Goal: Task Accomplishment & Management: Use online tool/utility

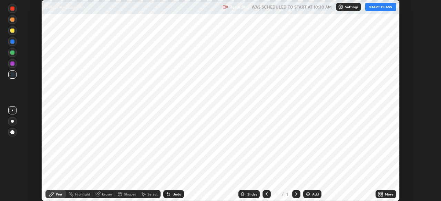
scroll to position [201, 441]
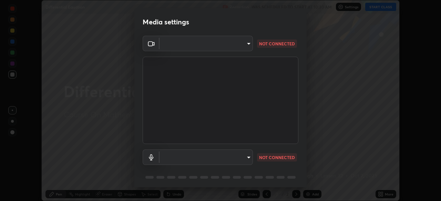
type input "b04d3f4aab0507a607fcb058103082b40897ea5b56942dd6fa8112f95d025699"
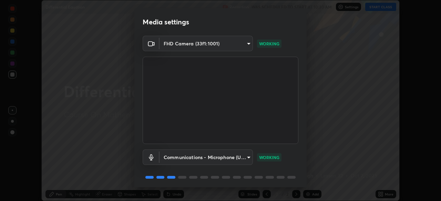
click at [248, 157] on body "Erase all Differential Equation Recording WAS SCHEDULED TO START AT 10:30 AM Se…" at bounding box center [220, 100] width 441 height 201
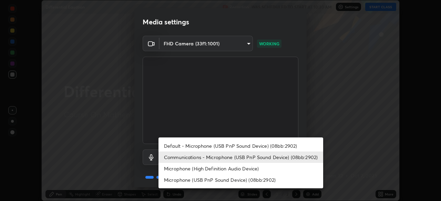
click at [255, 146] on li "Default - Microphone (USB PnP Sound Device) (08bb:2902)" at bounding box center [240, 146] width 165 height 11
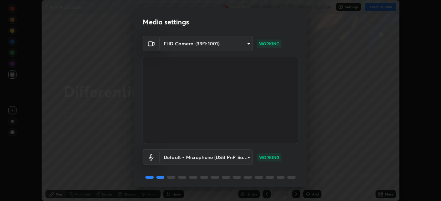
click at [250, 158] on body "Erase all Differential Equation Recording WAS SCHEDULED TO START AT 10:30 AM Se…" at bounding box center [220, 100] width 441 height 201
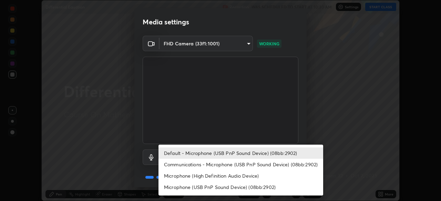
click at [252, 167] on li "Communications - Microphone (USB PnP Sound Device) (08bb:2902)" at bounding box center [240, 164] width 165 height 11
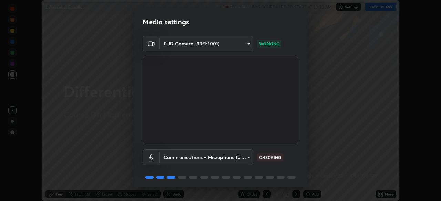
type input "communications"
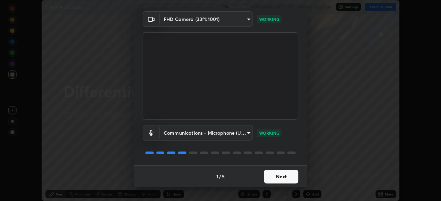
click at [292, 181] on button "Next" at bounding box center [281, 177] width 34 height 14
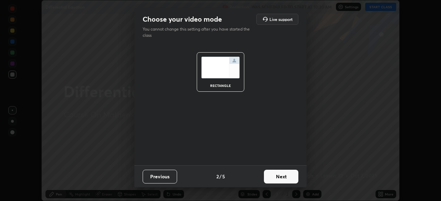
click at [292, 180] on button "Next" at bounding box center [281, 177] width 34 height 14
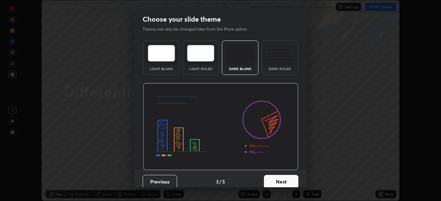
click at [294, 177] on button "Next" at bounding box center [281, 182] width 34 height 14
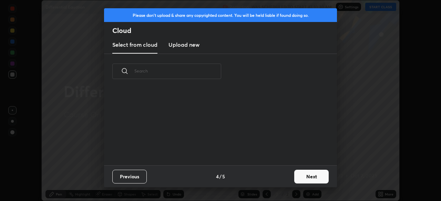
click at [296, 178] on button "Next" at bounding box center [311, 177] width 34 height 14
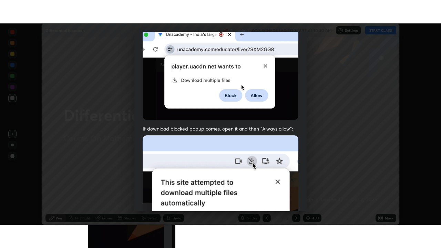
scroll to position [165, 0]
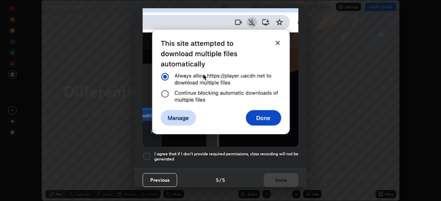
click at [148, 155] on div at bounding box center [147, 157] width 8 height 8
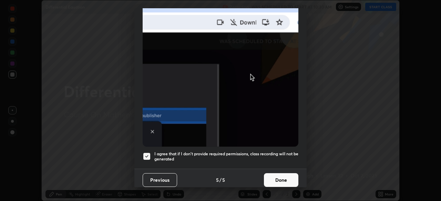
click at [283, 180] on button "Done" at bounding box center [281, 181] width 34 height 14
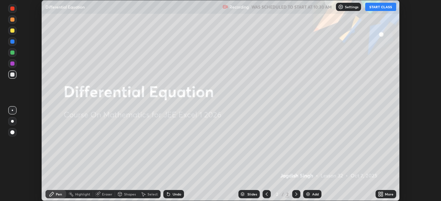
click at [382, 196] on icon at bounding box center [382, 196] width 2 height 2
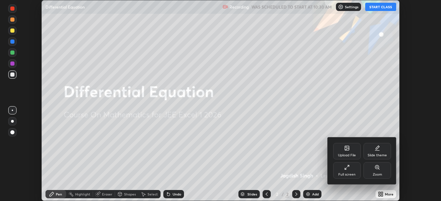
click at [349, 171] on div "Full screen" at bounding box center [347, 171] width 28 height 17
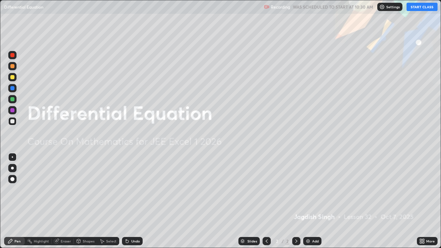
scroll to position [248, 441]
click at [311, 201] on div "Add" at bounding box center [312, 241] width 18 height 8
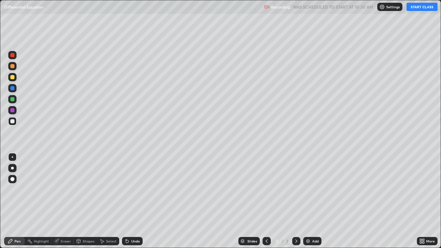
click at [422, 7] on button "START CLASS" at bounding box center [421, 7] width 31 height 8
click at [12, 123] on div at bounding box center [12, 121] width 4 height 4
click at [12, 121] on div at bounding box center [12, 121] width 4 height 4
click at [12, 122] on div at bounding box center [12, 121] width 4 height 4
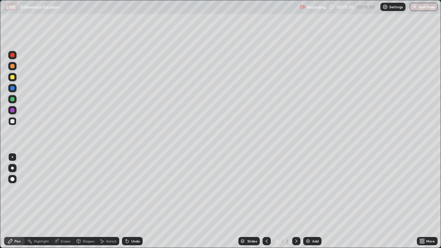
click at [14, 67] on div at bounding box center [12, 66] width 4 height 4
click at [14, 65] on div at bounding box center [12, 66] width 4 height 4
click at [13, 65] on div at bounding box center [12, 66] width 4 height 4
click at [14, 66] on div at bounding box center [12, 66] width 4 height 4
click at [14, 100] on div at bounding box center [12, 99] width 4 height 4
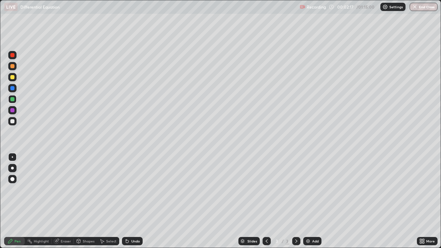
click at [13, 122] on div at bounding box center [12, 121] width 4 height 4
click at [12, 122] on div at bounding box center [12, 121] width 4 height 4
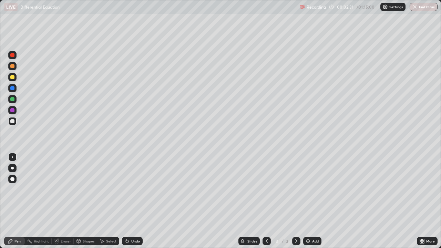
click at [12, 122] on div at bounding box center [12, 121] width 4 height 4
click at [12, 123] on div at bounding box center [12, 121] width 4 height 4
click at [14, 121] on div at bounding box center [12, 121] width 4 height 4
click at [14, 122] on div at bounding box center [12, 121] width 4 height 4
click at [14, 120] on div at bounding box center [12, 121] width 4 height 4
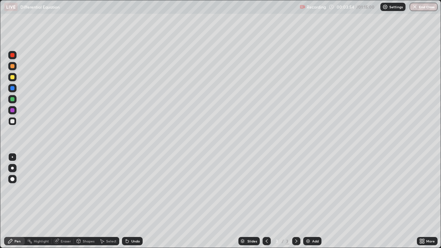
click at [61, 201] on div "Eraser" at bounding box center [63, 241] width 22 height 8
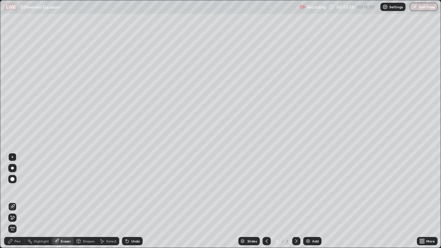
click at [19, 201] on div "Pen" at bounding box center [17, 240] width 6 height 3
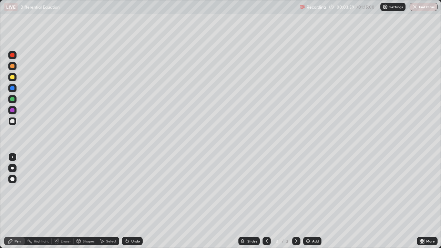
click at [15, 123] on div at bounding box center [12, 121] width 8 height 8
click at [12, 88] on div at bounding box center [12, 88] width 4 height 4
click at [13, 120] on div at bounding box center [12, 121] width 4 height 4
click at [10, 122] on div at bounding box center [12, 121] width 8 height 8
click at [11, 122] on div at bounding box center [12, 121] width 4 height 4
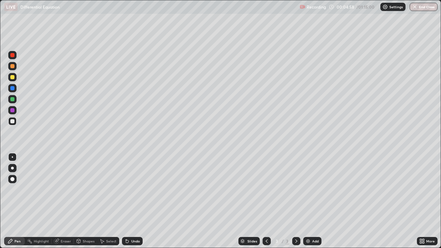
click at [11, 78] on div at bounding box center [12, 77] width 4 height 4
click at [12, 123] on div at bounding box center [12, 121] width 4 height 4
click at [14, 101] on div at bounding box center [12, 99] width 4 height 4
click at [13, 122] on div at bounding box center [12, 121] width 4 height 4
click at [65, 201] on div "Eraser" at bounding box center [66, 240] width 10 height 3
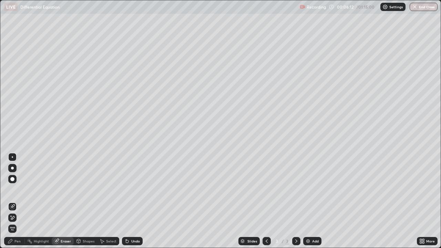
click at [18, 201] on div "Pen" at bounding box center [17, 240] width 6 height 3
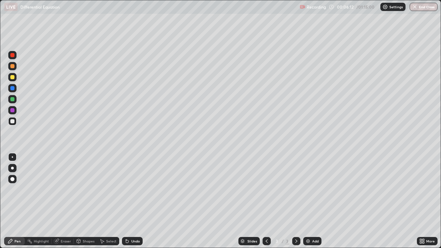
click at [15, 121] on div at bounding box center [12, 121] width 8 height 8
click at [16, 79] on div at bounding box center [12, 77] width 8 height 8
click at [13, 124] on div at bounding box center [12, 121] width 8 height 8
click at [12, 124] on div at bounding box center [12, 121] width 8 height 8
click at [303, 201] on div "Add" at bounding box center [312, 241] width 18 height 8
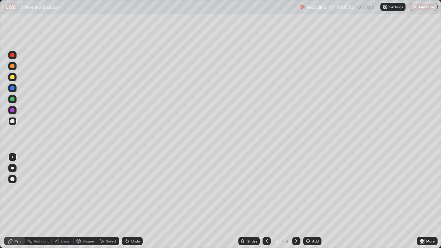
click at [13, 78] on div at bounding box center [12, 77] width 4 height 4
click at [13, 99] on div at bounding box center [12, 99] width 4 height 4
click at [12, 121] on div at bounding box center [12, 121] width 4 height 4
click at [13, 67] on div at bounding box center [12, 66] width 4 height 4
click at [12, 121] on div at bounding box center [12, 121] width 4 height 4
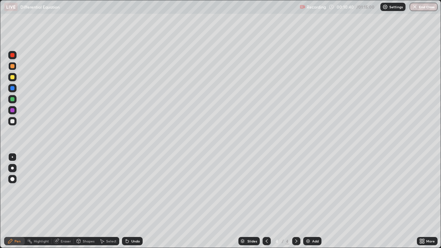
click at [12, 121] on div at bounding box center [12, 121] width 4 height 4
click at [64, 201] on div "Eraser" at bounding box center [63, 241] width 22 height 8
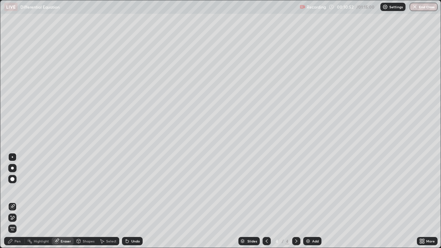
click at [19, 201] on div "Pen" at bounding box center [17, 240] width 6 height 3
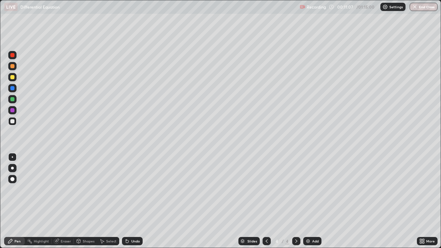
click at [65, 201] on div "Eraser" at bounding box center [66, 240] width 10 height 3
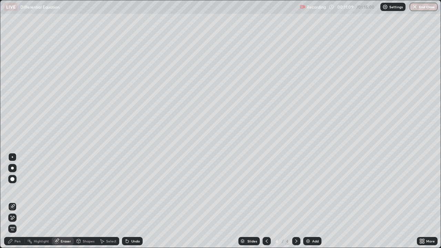
click at [18, 201] on div "Pen" at bounding box center [14, 241] width 21 height 8
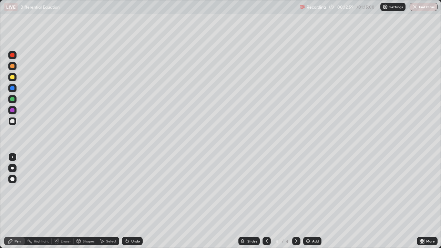
click at [11, 124] on div at bounding box center [12, 121] width 8 height 8
click at [13, 124] on div at bounding box center [12, 121] width 8 height 8
click at [68, 201] on div "Eraser" at bounding box center [66, 240] width 10 height 3
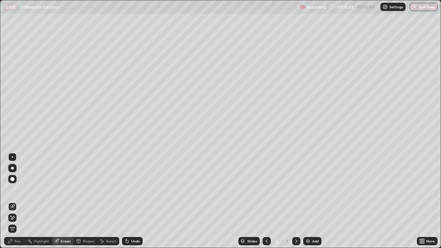
click at [18, 201] on div "Pen" at bounding box center [17, 240] width 6 height 3
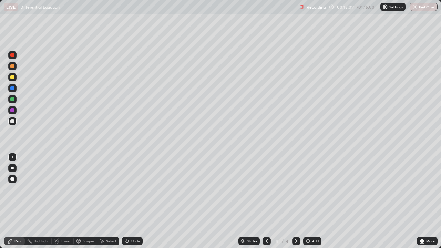
click at [12, 70] on div at bounding box center [12, 66] width 8 height 8
click at [429, 201] on div "More" at bounding box center [427, 241] width 21 height 8
click at [66, 201] on div "Eraser" at bounding box center [66, 240] width 10 height 3
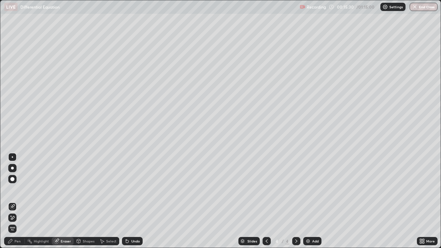
click at [22, 201] on div "Pen" at bounding box center [14, 241] width 21 height 8
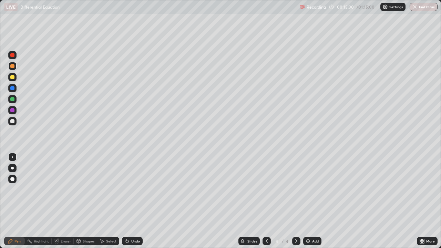
click at [13, 68] on div at bounding box center [12, 66] width 4 height 4
click at [14, 123] on div at bounding box center [12, 121] width 8 height 8
click at [13, 121] on div at bounding box center [12, 121] width 4 height 4
click at [309, 201] on img at bounding box center [308, 241] width 6 height 6
click at [11, 68] on div at bounding box center [12, 66] width 4 height 4
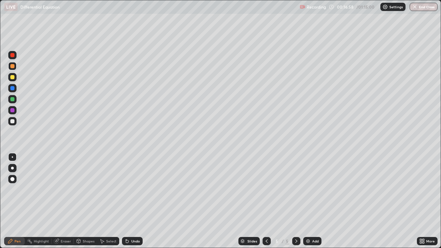
click at [15, 122] on div at bounding box center [12, 121] width 8 height 8
click at [12, 122] on div at bounding box center [12, 121] width 4 height 4
click at [61, 201] on div "Eraser" at bounding box center [63, 241] width 22 height 8
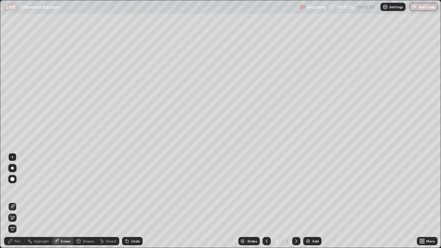
click at [22, 201] on div "Pen" at bounding box center [14, 241] width 21 height 8
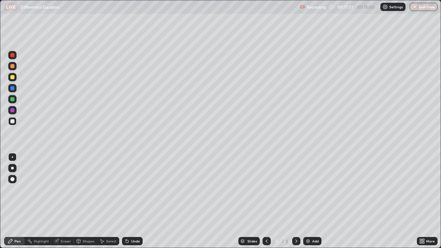
click at [68, 201] on div "Eraser" at bounding box center [63, 241] width 22 height 8
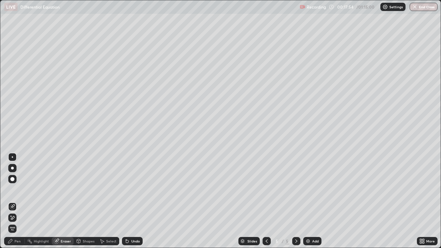
click at [19, 201] on div "Pen" at bounding box center [17, 240] width 6 height 3
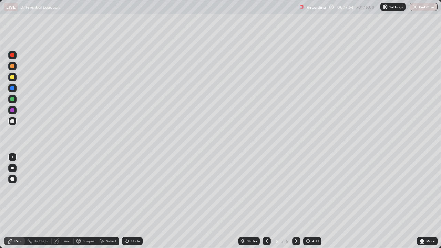
click at [15, 121] on div at bounding box center [12, 121] width 8 height 8
click at [65, 201] on div "Eraser" at bounding box center [63, 241] width 22 height 8
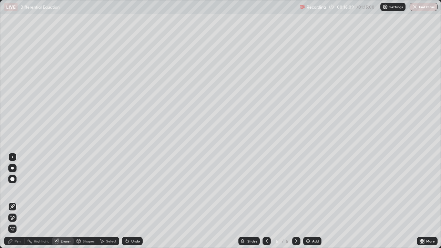
click at [17, 201] on div "Pen" at bounding box center [14, 241] width 21 height 8
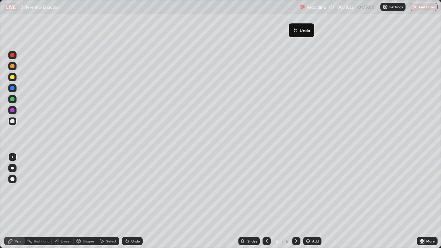
click at [297, 27] on button "Undo" at bounding box center [301, 30] width 20 height 8
click at [71, 201] on div "Eraser" at bounding box center [63, 241] width 22 height 8
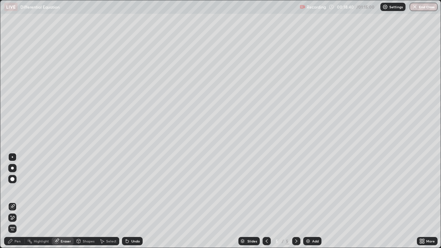
click at [20, 201] on div "Pen" at bounding box center [17, 240] width 6 height 3
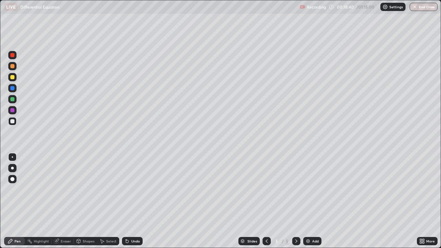
click at [14, 122] on div at bounding box center [12, 121] width 4 height 4
click at [266, 201] on icon at bounding box center [267, 240] width 2 height 3
click at [296, 201] on icon at bounding box center [296, 241] width 6 height 6
click at [265, 201] on icon at bounding box center [267, 241] width 6 height 6
click at [295, 201] on div at bounding box center [296, 241] width 8 height 14
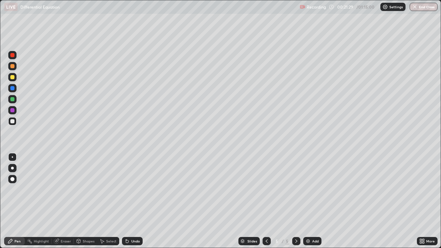
click at [306, 201] on img at bounding box center [308, 241] width 6 height 6
click at [13, 121] on div at bounding box center [12, 121] width 4 height 4
click at [0, 113] on div "Setting up your live class" at bounding box center [220, 124] width 441 height 248
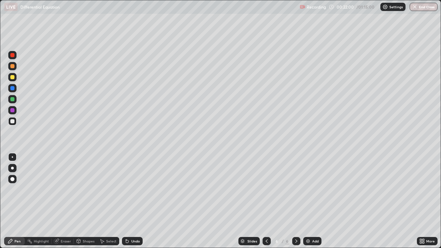
click at [13, 66] on div at bounding box center [12, 66] width 4 height 4
click at [63, 201] on div "Eraser" at bounding box center [63, 241] width 22 height 8
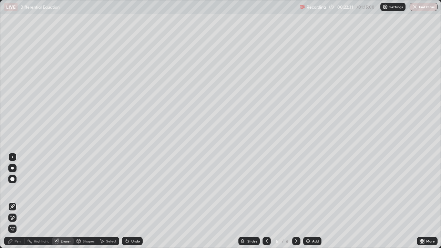
click at [22, 201] on div "Pen" at bounding box center [14, 241] width 21 height 8
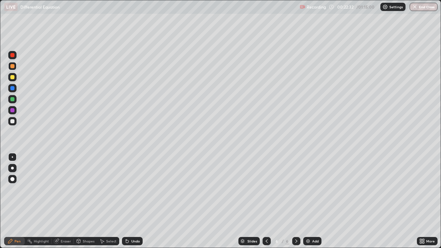
click at [13, 75] on div at bounding box center [12, 77] width 4 height 4
click at [12, 122] on div at bounding box center [12, 121] width 4 height 4
click at [9, 123] on div at bounding box center [12, 121] width 8 height 8
click at [64, 201] on div "Eraser" at bounding box center [66, 240] width 10 height 3
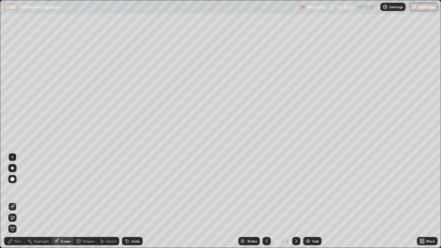
click at [23, 201] on div "Pen" at bounding box center [14, 241] width 21 height 8
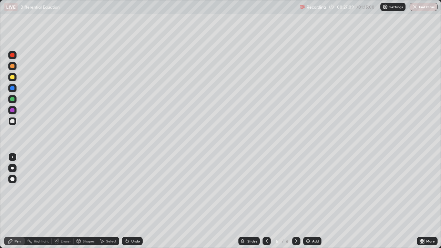
click at [314, 201] on div "Add" at bounding box center [312, 241] width 18 height 8
click at [13, 121] on div at bounding box center [12, 121] width 4 height 4
click at [262, 201] on div at bounding box center [266, 241] width 8 height 8
click at [295, 201] on icon at bounding box center [296, 241] width 6 height 6
click at [266, 201] on icon at bounding box center [267, 241] width 6 height 6
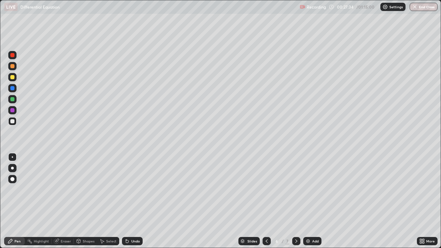
click at [292, 201] on div at bounding box center [296, 241] width 8 height 8
click at [65, 201] on div "Eraser" at bounding box center [63, 241] width 22 height 8
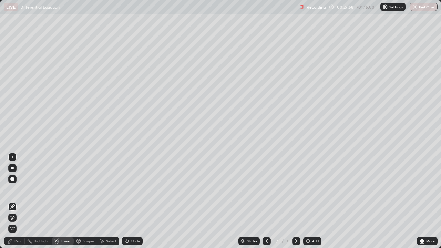
click at [18, 201] on div "Pen" at bounding box center [17, 240] width 6 height 3
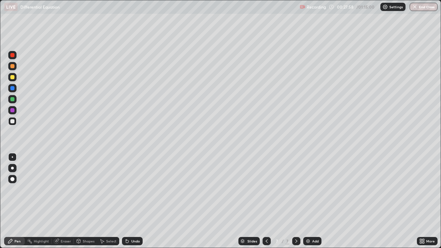
click at [21, 201] on div "Pen" at bounding box center [14, 241] width 21 height 8
click at [15, 121] on div at bounding box center [12, 121] width 8 height 8
click at [67, 201] on div "Eraser" at bounding box center [66, 240] width 10 height 3
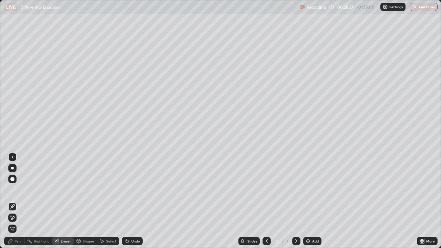
click at [20, 201] on div "Pen" at bounding box center [14, 241] width 21 height 8
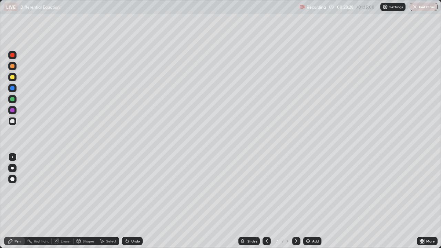
click at [11, 123] on div at bounding box center [12, 121] width 4 height 4
click at [309, 201] on img at bounding box center [308, 241] width 6 height 6
click at [12, 77] on div at bounding box center [12, 77] width 4 height 4
click at [12, 78] on div at bounding box center [12, 77] width 4 height 4
click at [13, 110] on div at bounding box center [12, 110] width 4 height 4
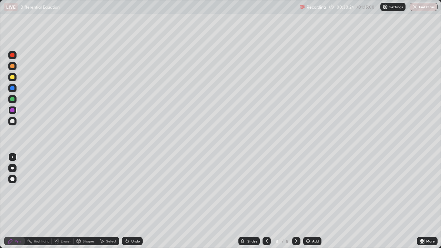
click at [14, 55] on div at bounding box center [12, 55] width 4 height 4
click at [13, 122] on div at bounding box center [12, 121] width 4 height 4
click at [13, 120] on div at bounding box center [12, 121] width 4 height 4
click at [12, 123] on div at bounding box center [12, 121] width 4 height 4
click at [14, 121] on div at bounding box center [12, 121] width 4 height 4
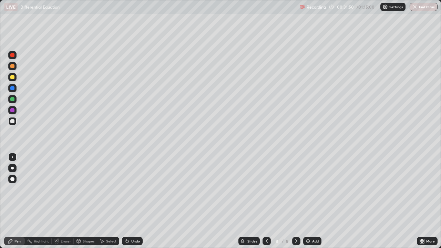
click at [63, 201] on div "Eraser" at bounding box center [66, 240] width 10 height 3
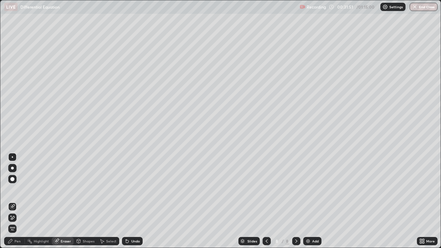
click at [18, 201] on div "Pen" at bounding box center [14, 241] width 21 height 8
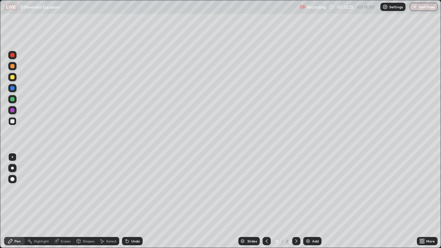
click at [67, 201] on div "Eraser" at bounding box center [66, 240] width 10 height 3
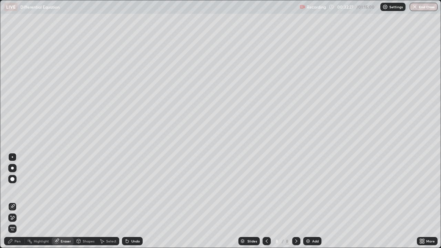
click at [20, 201] on div "Pen" at bounding box center [17, 240] width 6 height 3
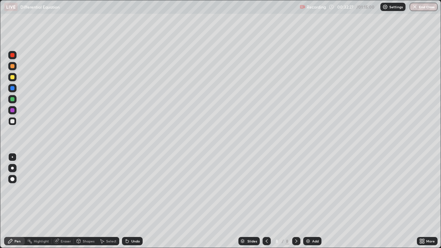
click at [16, 120] on div at bounding box center [12, 121] width 8 height 8
click at [67, 201] on div "Eraser" at bounding box center [63, 241] width 22 height 8
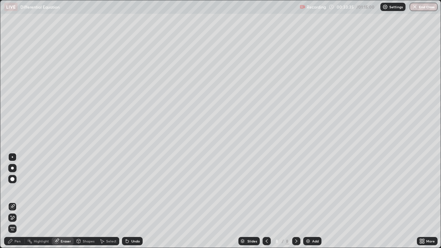
click at [21, 201] on div "Pen" at bounding box center [14, 241] width 21 height 8
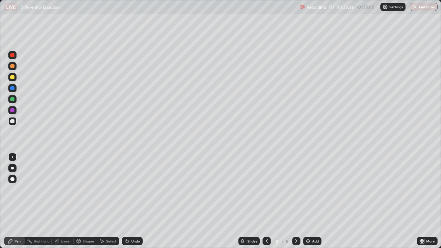
click at [13, 100] on div at bounding box center [12, 99] width 4 height 4
click at [313, 201] on div "Add" at bounding box center [312, 241] width 18 height 8
click at [14, 76] on div at bounding box center [12, 77] width 4 height 4
click at [12, 121] on div at bounding box center [12, 121] width 4 height 4
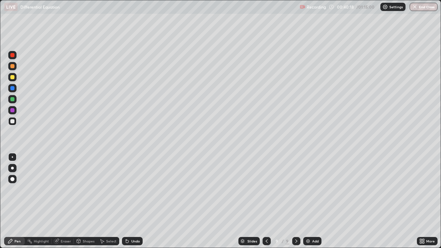
click at [11, 121] on div at bounding box center [12, 121] width 4 height 4
click at [14, 122] on div at bounding box center [12, 121] width 4 height 4
click at [14, 121] on div at bounding box center [12, 121] width 4 height 4
click at [306, 201] on img at bounding box center [308, 241] width 6 height 6
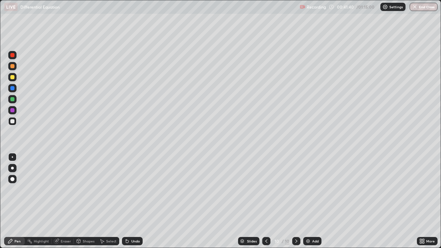
click at [12, 78] on div at bounding box center [12, 77] width 4 height 4
click at [13, 66] on div at bounding box center [12, 66] width 4 height 4
click at [12, 122] on div at bounding box center [12, 121] width 4 height 4
click at [12, 121] on div at bounding box center [12, 121] width 4 height 4
click at [63, 201] on div "Eraser" at bounding box center [63, 241] width 22 height 8
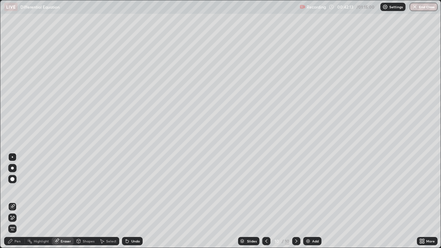
click at [18, 201] on div "Pen" at bounding box center [17, 240] width 6 height 3
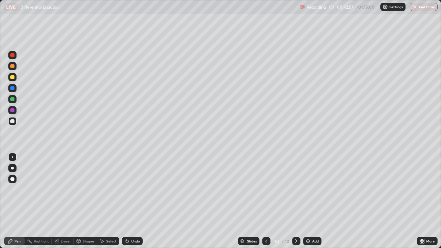
click at [13, 124] on div at bounding box center [12, 121] width 8 height 8
click at [11, 121] on div at bounding box center [12, 121] width 4 height 4
click at [67, 201] on div "Eraser" at bounding box center [66, 240] width 10 height 3
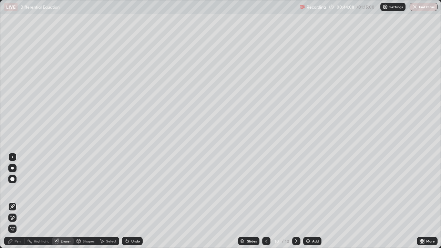
click at [18, 201] on div "Pen" at bounding box center [14, 241] width 21 height 8
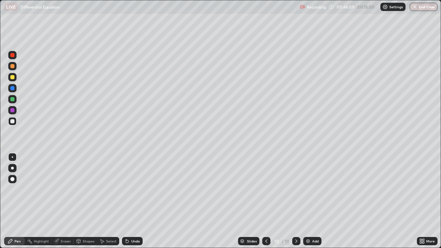
click at [13, 121] on div at bounding box center [12, 121] width 4 height 4
click at [305, 201] on div "Add" at bounding box center [312, 241] width 18 height 8
click at [12, 78] on div at bounding box center [12, 77] width 4 height 4
click at [12, 77] on div at bounding box center [12, 77] width 4 height 4
click at [14, 122] on div at bounding box center [12, 121] width 4 height 4
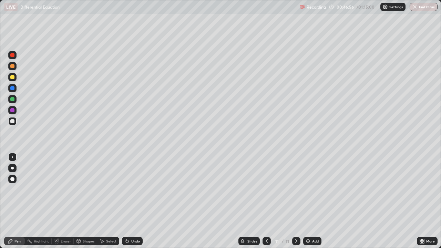
click at [61, 201] on div "Eraser" at bounding box center [63, 241] width 22 height 8
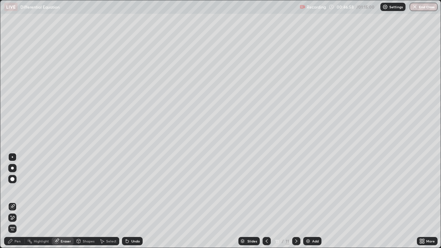
click at [20, 201] on div "Pen" at bounding box center [14, 241] width 21 height 8
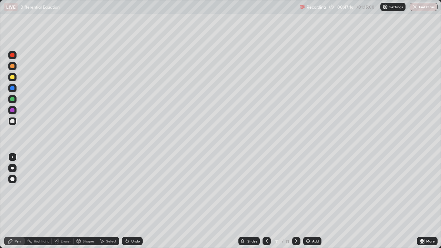
click at [65, 201] on div "Eraser" at bounding box center [66, 240] width 10 height 3
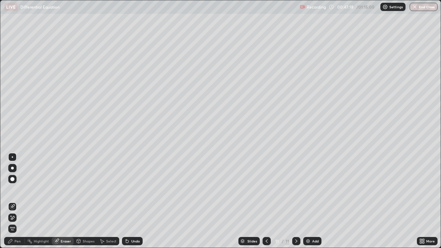
click at [22, 201] on div "Pen" at bounding box center [14, 241] width 21 height 8
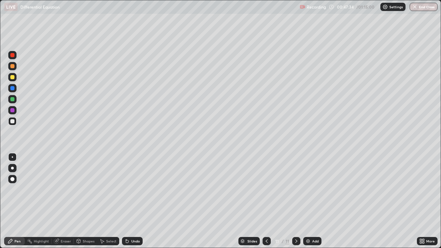
click at [12, 99] on div at bounding box center [12, 99] width 4 height 4
click at [12, 121] on div at bounding box center [12, 121] width 4 height 4
click at [309, 201] on img at bounding box center [308, 241] width 6 height 6
click at [13, 120] on div at bounding box center [12, 121] width 4 height 4
click at [266, 201] on icon at bounding box center [267, 241] width 6 height 6
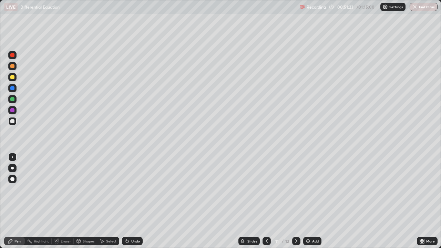
click at [61, 201] on div "Eraser" at bounding box center [66, 240] width 10 height 3
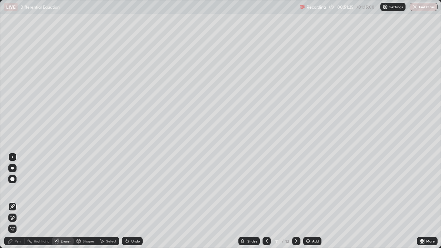
click at [19, 201] on div "Pen" at bounding box center [14, 241] width 21 height 8
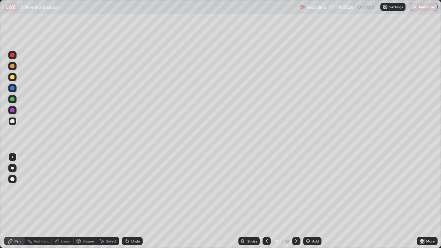
click at [12, 123] on div at bounding box center [12, 121] width 4 height 4
click at [296, 201] on icon at bounding box center [296, 241] width 6 height 6
click at [14, 122] on div at bounding box center [12, 121] width 4 height 4
click at [266, 201] on icon at bounding box center [267, 241] width 6 height 6
click at [295, 201] on icon at bounding box center [296, 241] width 6 height 6
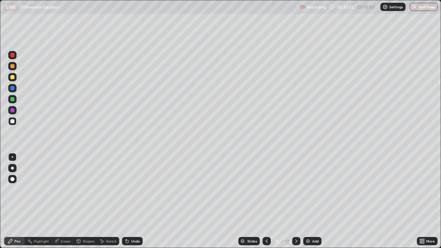
click at [13, 121] on div at bounding box center [12, 121] width 4 height 4
click at [266, 201] on icon at bounding box center [267, 241] width 6 height 6
click at [295, 201] on icon at bounding box center [296, 241] width 6 height 6
click at [265, 201] on icon at bounding box center [267, 241] width 6 height 6
click at [296, 201] on icon at bounding box center [296, 241] width 6 height 6
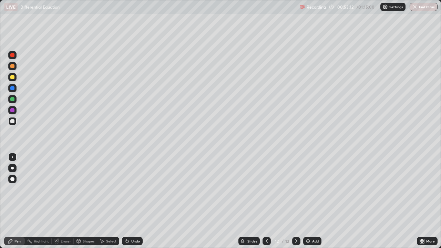
click at [12, 122] on div at bounding box center [12, 121] width 4 height 4
click at [12, 123] on div at bounding box center [12, 121] width 4 height 4
click at [13, 85] on div at bounding box center [12, 88] width 8 height 8
click at [13, 76] on div at bounding box center [12, 77] width 4 height 4
click at [14, 123] on div at bounding box center [12, 121] width 8 height 8
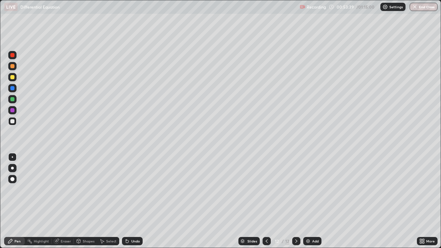
click at [11, 122] on div at bounding box center [12, 121] width 4 height 4
click at [264, 201] on div at bounding box center [266, 241] width 8 height 8
click at [295, 201] on div at bounding box center [296, 241] width 8 height 8
click at [13, 122] on div at bounding box center [12, 121] width 4 height 4
click at [67, 201] on div "Eraser" at bounding box center [63, 241] width 22 height 8
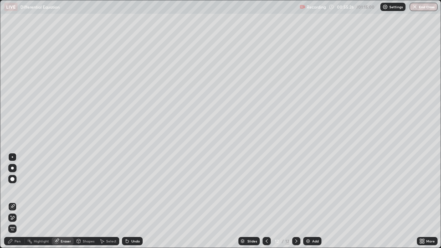
click at [20, 201] on div "Pen" at bounding box center [14, 241] width 21 height 8
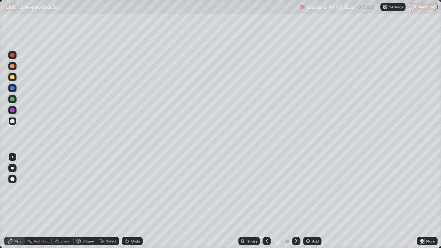
click at [14, 120] on div at bounding box center [12, 121] width 4 height 4
click at [266, 201] on icon at bounding box center [267, 240] width 2 height 3
click at [295, 201] on div at bounding box center [296, 241] width 8 height 8
click at [306, 201] on img at bounding box center [308, 241] width 6 height 6
click at [13, 120] on div at bounding box center [12, 121] width 4 height 4
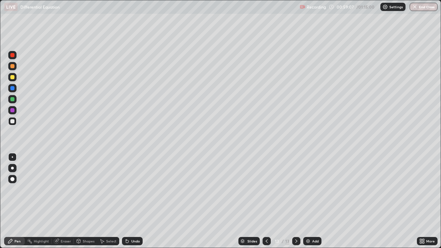
click at [62, 201] on div "Eraser" at bounding box center [63, 241] width 22 height 8
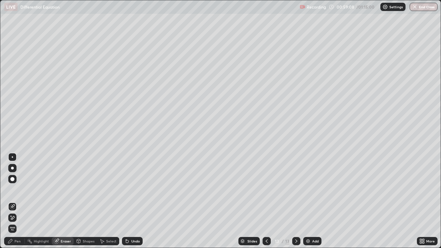
click at [18, 201] on div "Pen" at bounding box center [14, 241] width 21 height 8
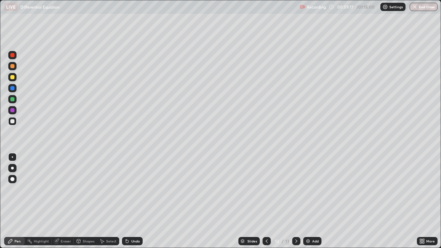
click at [12, 87] on div at bounding box center [12, 88] width 4 height 4
click at [12, 121] on div at bounding box center [12, 121] width 4 height 4
click at [267, 201] on div at bounding box center [266, 241] width 8 height 8
click at [268, 201] on icon at bounding box center [267, 241] width 6 height 6
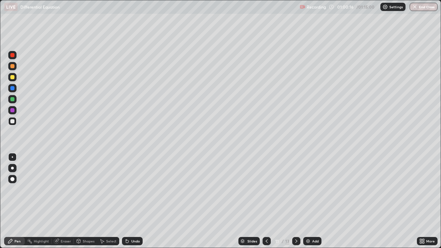
click at [297, 201] on icon at bounding box center [296, 241] width 6 height 6
click at [297, 201] on div at bounding box center [296, 241] width 8 height 8
click at [0, 127] on div "Setting up your live class" at bounding box center [220, 124] width 441 height 248
click at [12, 101] on div at bounding box center [12, 99] width 4 height 4
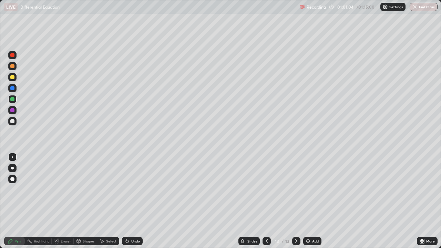
click at [13, 119] on div at bounding box center [12, 121] width 4 height 4
click at [12, 124] on div at bounding box center [12, 121] width 8 height 8
click at [65, 201] on div "Eraser" at bounding box center [66, 240] width 10 height 3
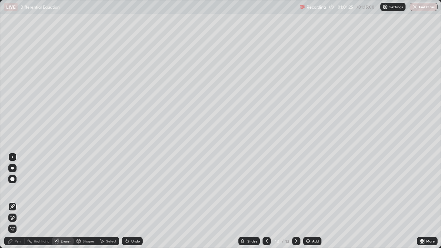
click at [20, 201] on div "Pen" at bounding box center [14, 241] width 21 height 8
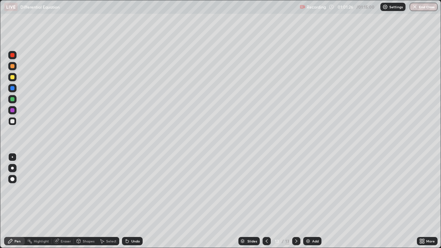
click at [15, 121] on div at bounding box center [12, 121] width 8 height 8
click at [66, 201] on div "Eraser" at bounding box center [66, 240] width 10 height 3
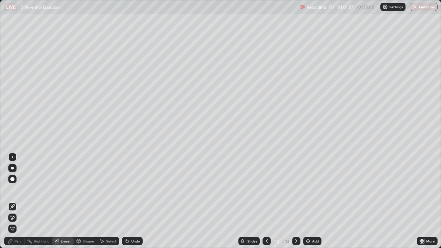
click at [19, 201] on div "Pen" at bounding box center [14, 241] width 21 height 8
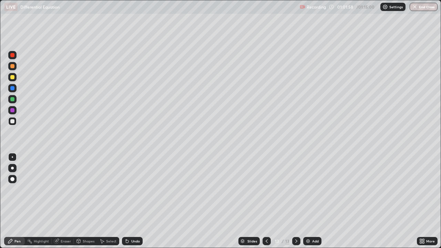
click at [16, 123] on div at bounding box center [12, 121] width 8 height 8
click at [68, 201] on div "Eraser" at bounding box center [66, 240] width 10 height 3
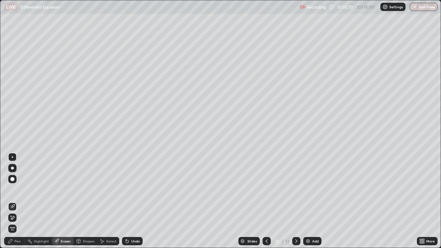
click at [20, 201] on div "Pen" at bounding box center [17, 240] width 6 height 3
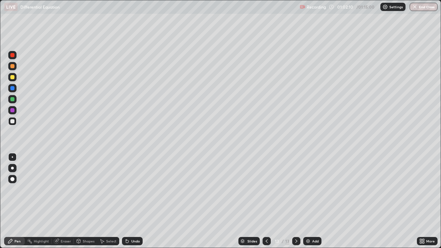
click at [15, 122] on div at bounding box center [12, 121] width 8 height 8
click at [15, 76] on div at bounding box center [12, 77] width 8 height 8
click at [265, 201] on icon at bounding box center [267, 241] width 6 height 6
click at [295, 201] on icon at bounding box center [296, 241] width 6 height 6
click at [308, 201] on img at bounding box center [308, 241] width 6 height 6
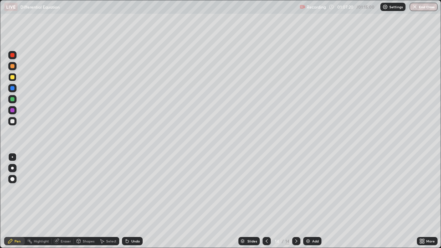
click at [13, 122] on div at bounding box center [12, 121] width 4 height 4
click at [248, 201] on div "Slides" at bounding box center [252, 240] width 10 height 3
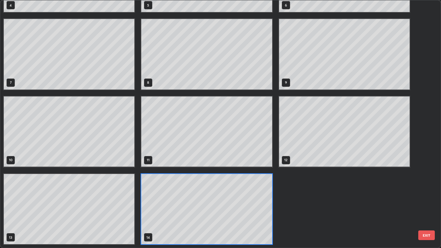
scroll to position [245, 437]
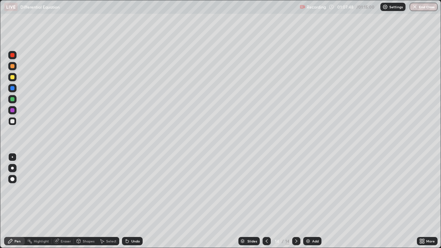
click at [14, 123] on div at bounding box center [12, 121] width 4 height 4
click at [58, 201] on div "Eraser" at bounding box center [63, 241] width 22 height 8
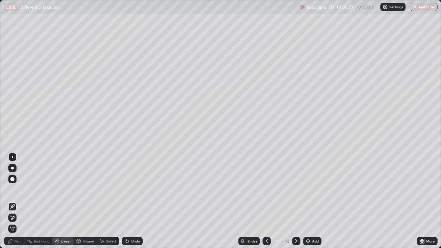
click at [18, 201] on div "Pen" at bounding box center [14, 241] width 21 height 8
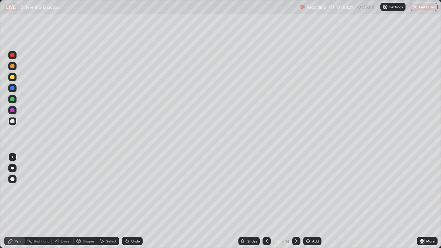
click at [11, 97] on div at bounding box center [12, 99] width 4 height 4
click at [12, 121] on div at bounding box center [12, 121] width 4 height 4
click at [68, 201] on div "Eraser" at bounding box center [66, 240] width 10 height 3
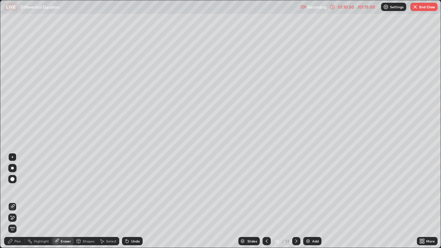
click at [19, 201] on div "Pen" at bounding box center [17, 240] width 6 height 3
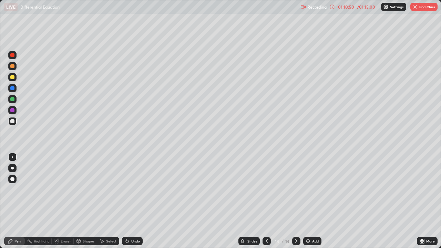
click at [16, 121] on div at bounding box center [12, 121] width 8 height 8
click at [416, 9] on img "button" at bounding box center [415, 7] width 6 height 6
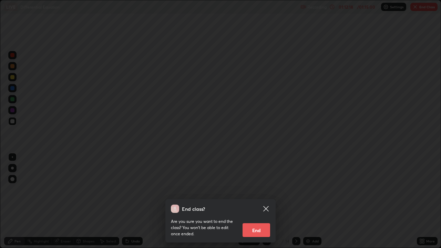
click at [256, 201] on button "End" at bounding box center [256, 230] width 28 height 14
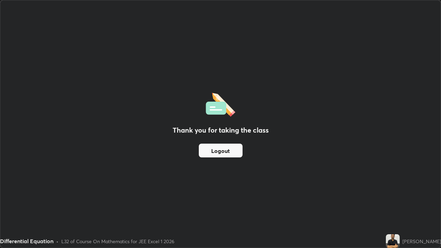
click at [220, 151] on button "Logout" at bounding box center [221, 151] width 44 height 14
click at [221, 153] on button "Logout" at bounding box center [221, 151] width 44 height 14
click at [221, 151] on button "Logout" at bounding box center [221, 151] width 44 height 14
click at [220, 151] on button "Logout" at bounding box center [221, 151] width 44 height 14
